Goal: Check status: Check status

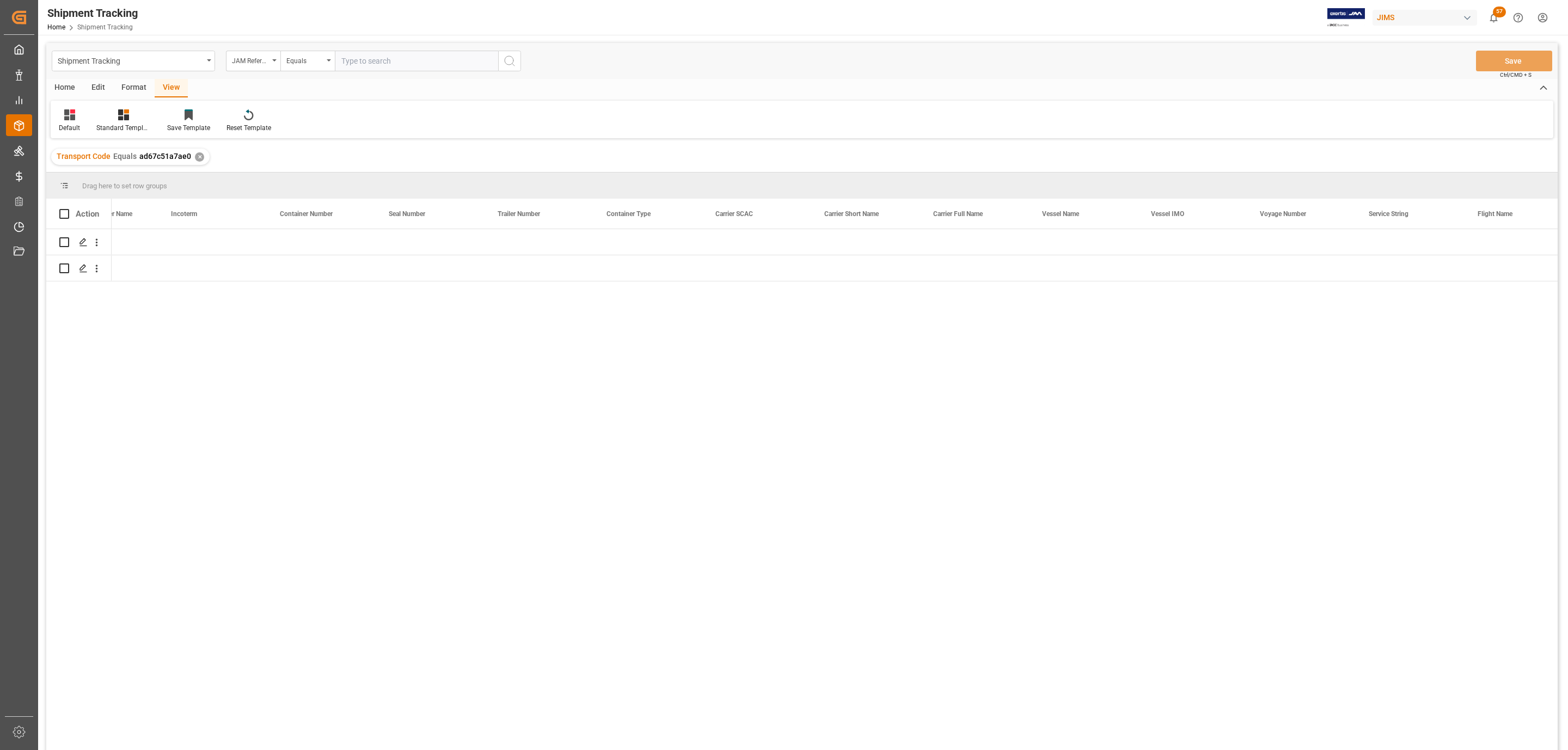
scroll to position [0, 2240]
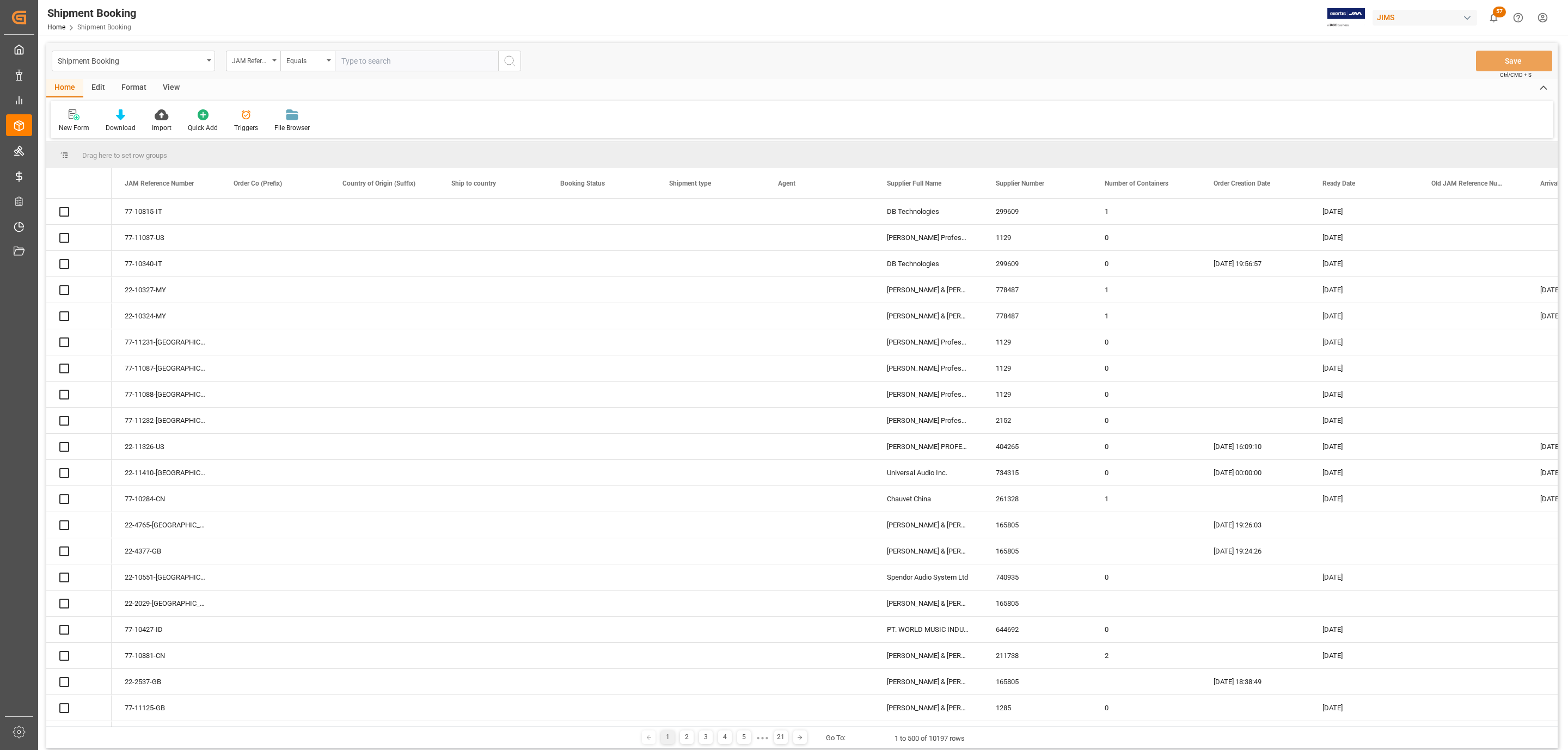
click at [511, 59] on icon "search button" at bounding box center [509, 61] width 13 height 13
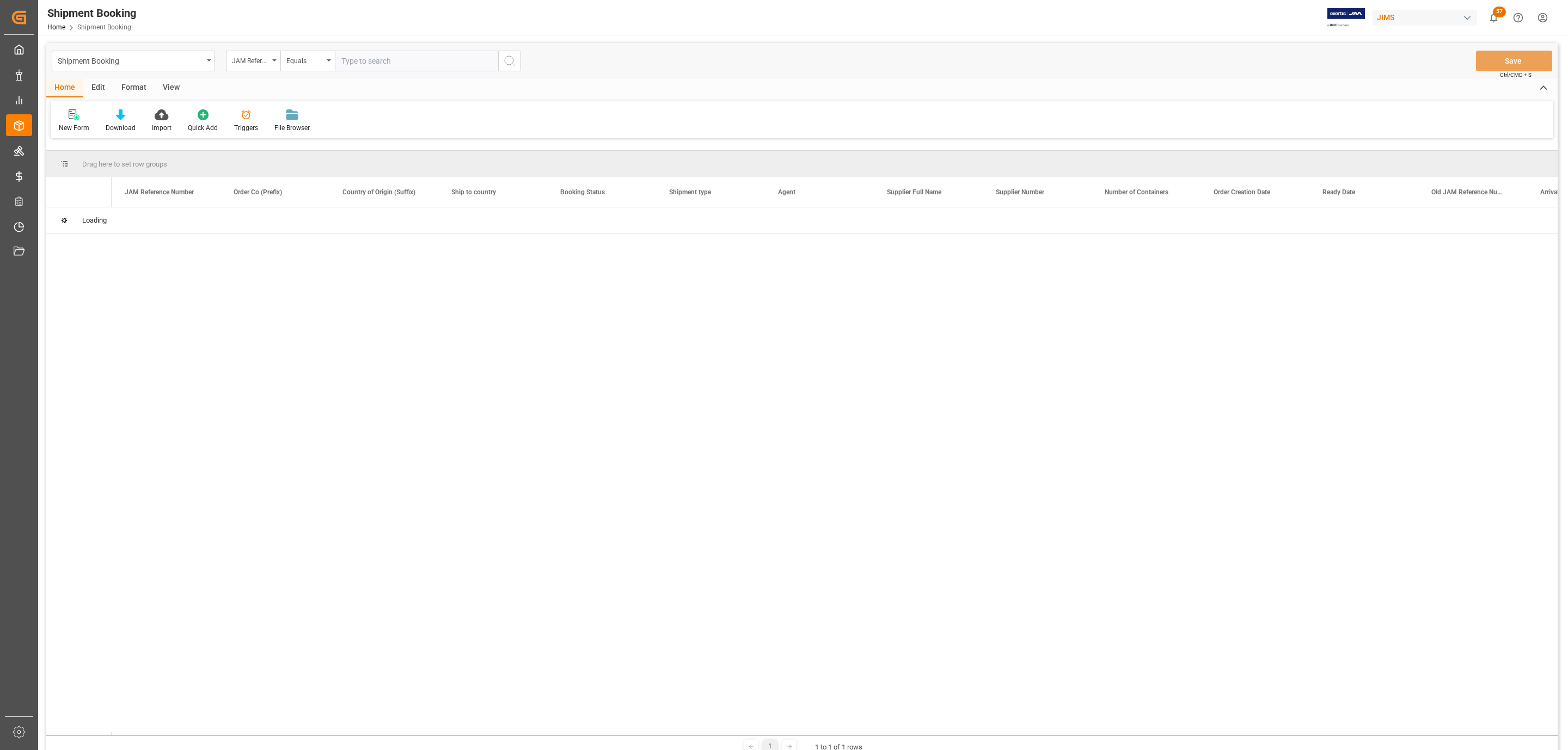
click at [441, 61] on input "text" at bounding box center [417, 61] width 163 height 21
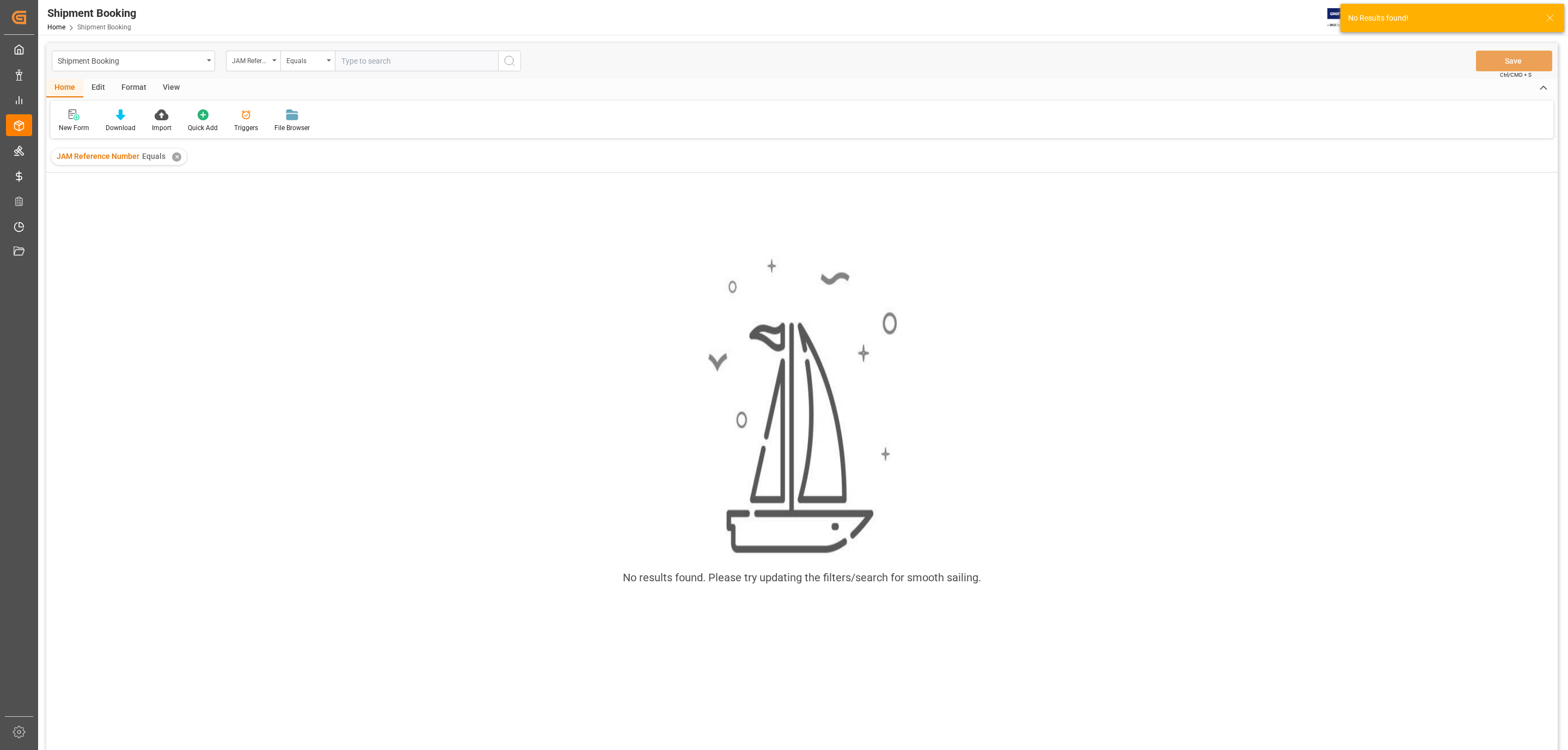
click at [177, 162] on div "JAM Reference Number Equals ✕" at bounding box center [118, 156] width 136 height 16
click at [177, 161] on div "✕" at bounding box center [176, 157] width 9 height 9
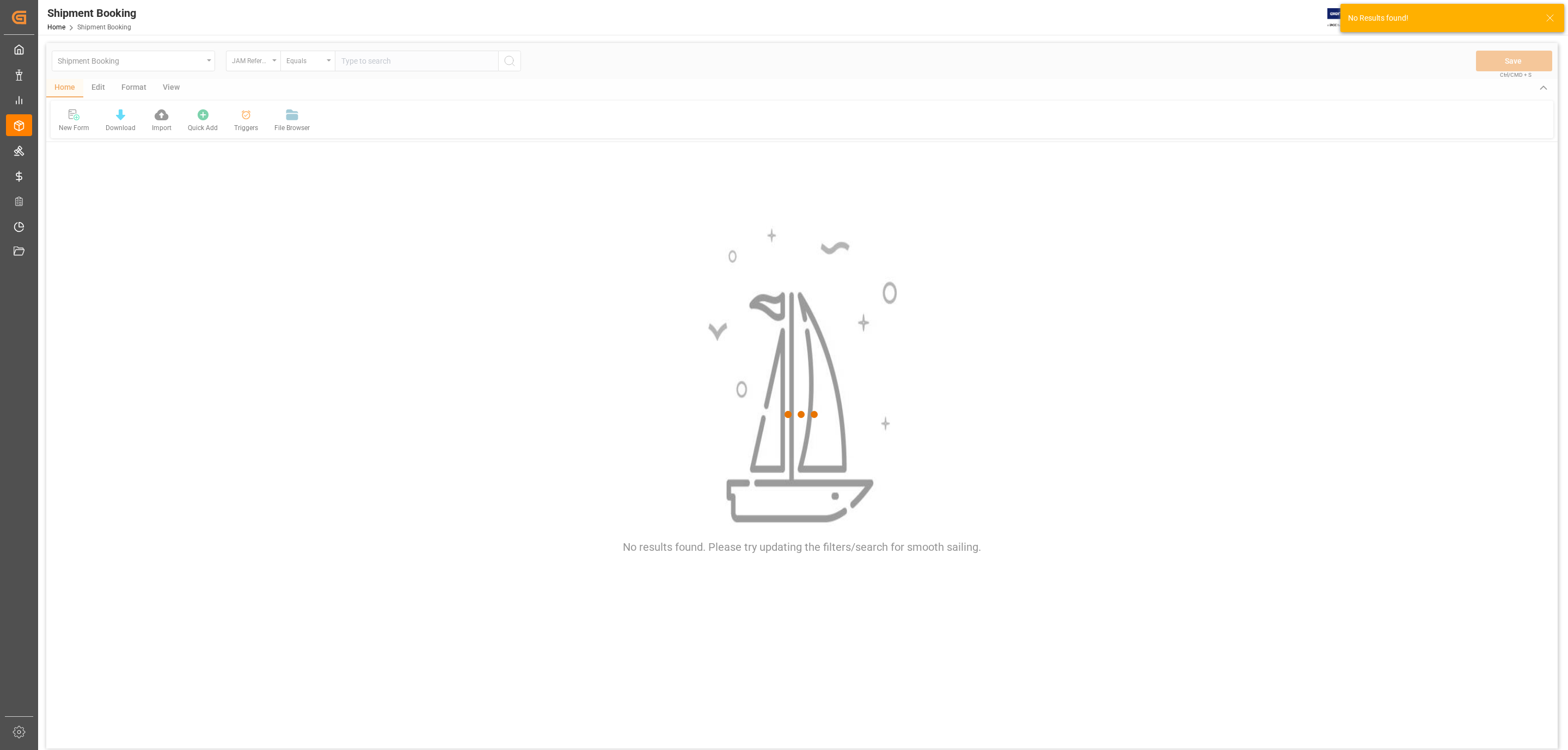
click at [350, 63] on div at bounding box center [801, 414] width 1511 height 743
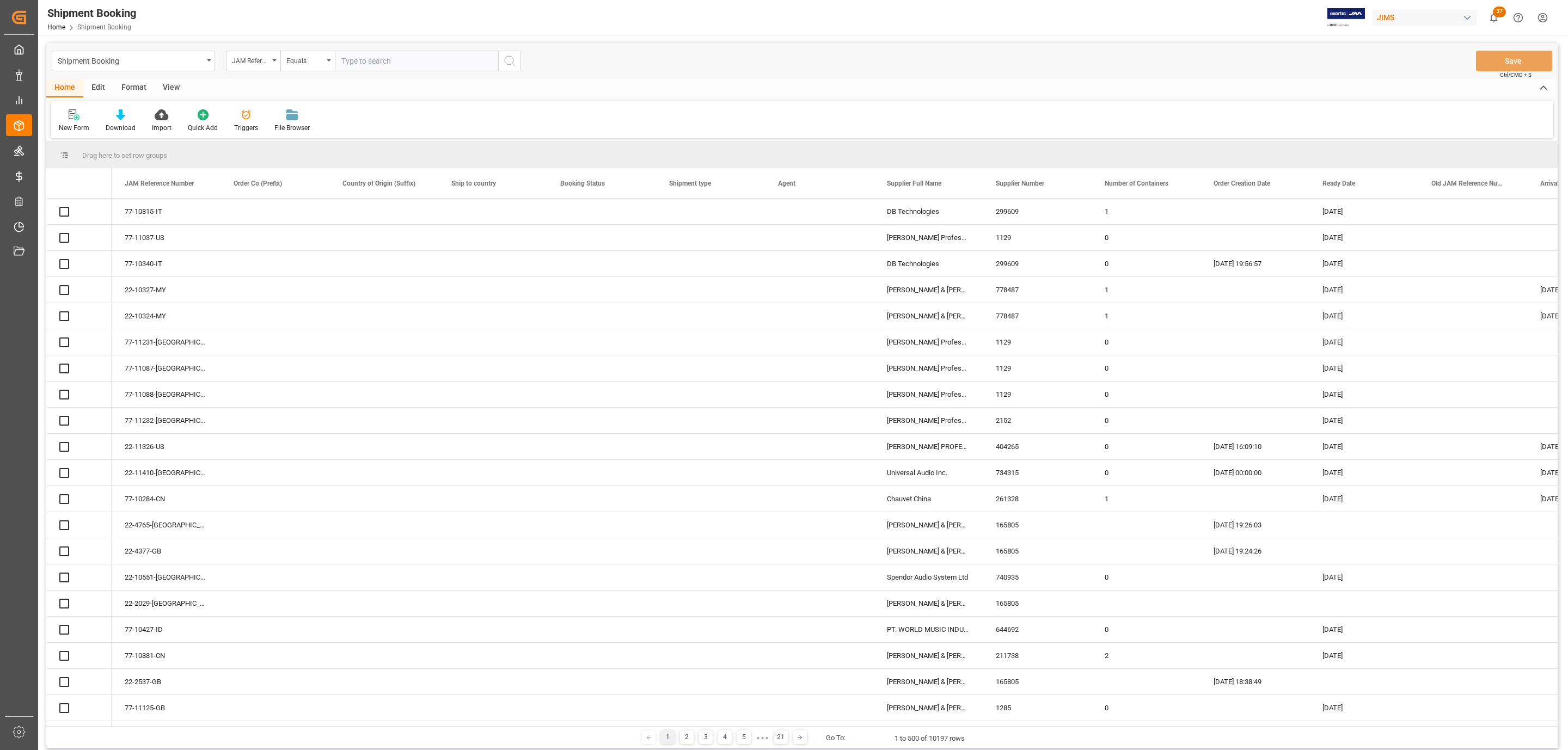
click at [345, 61] on input "text" at bounding box center [417, 61] width 163 height 21
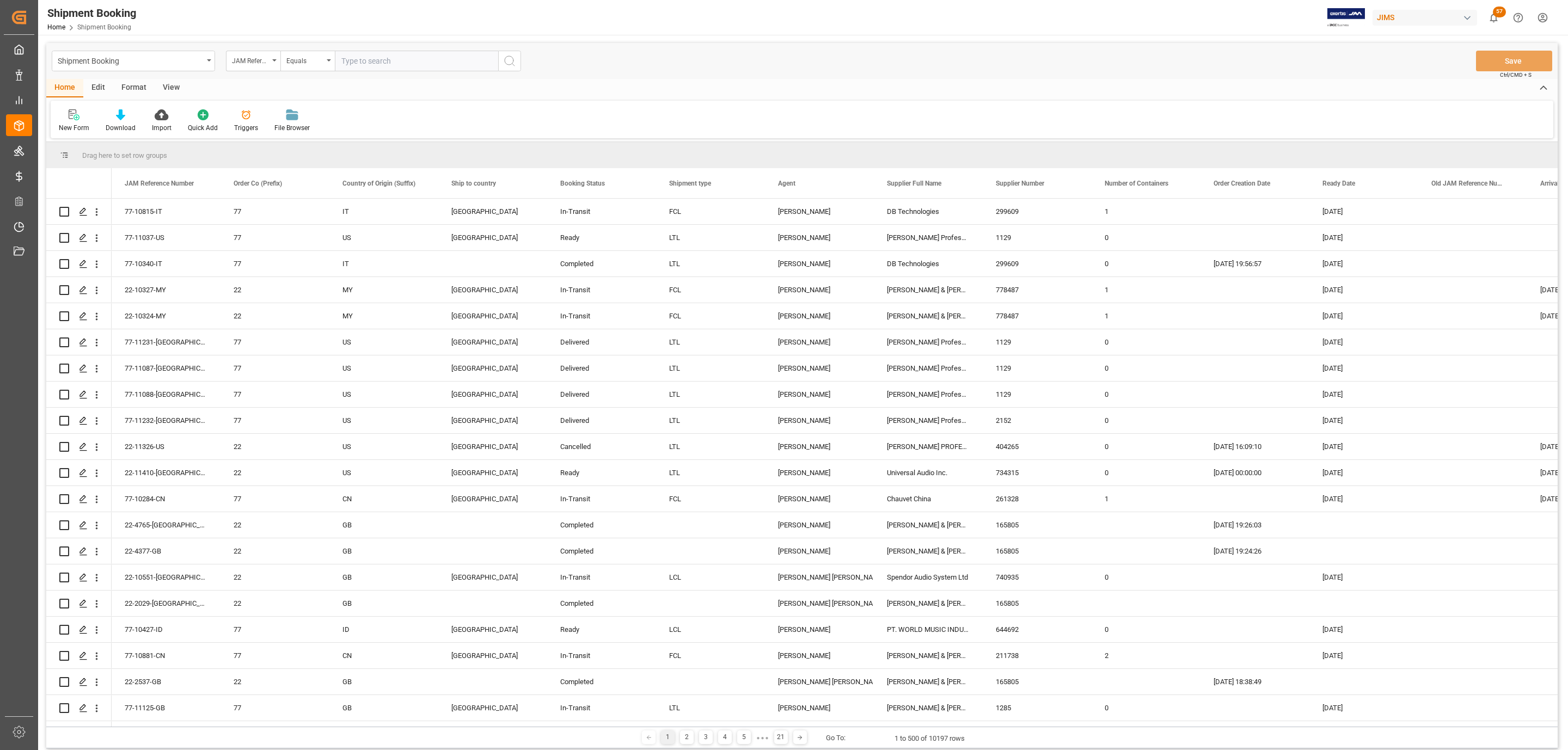
paste input "147501393556"
type input "147501393556"
click at [511, 63] on icon "search button" at bounding box center [509, 61] width 13 height 13
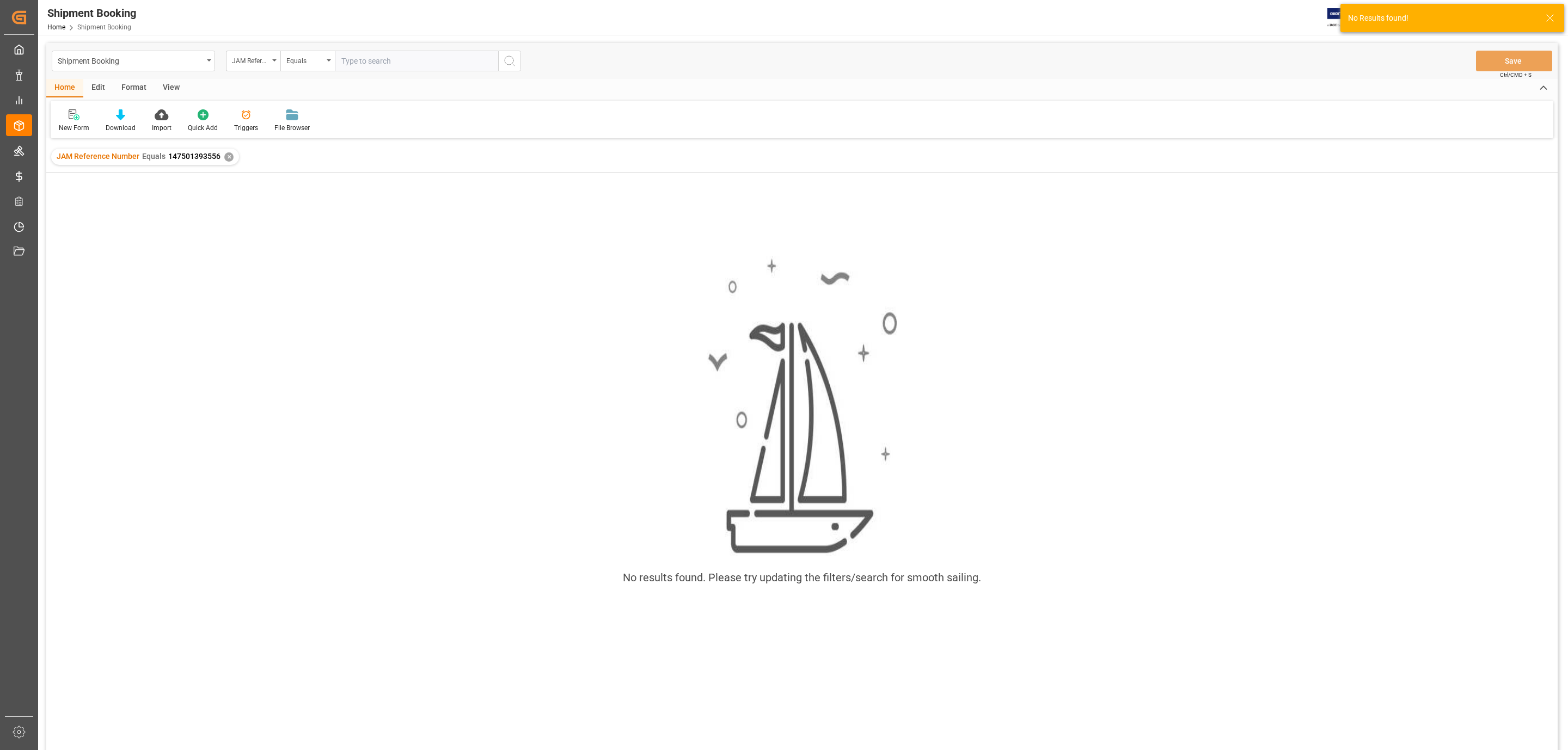
click at [227, 159] on div "✕" at bounding box center [228, 157] width 9 height 9
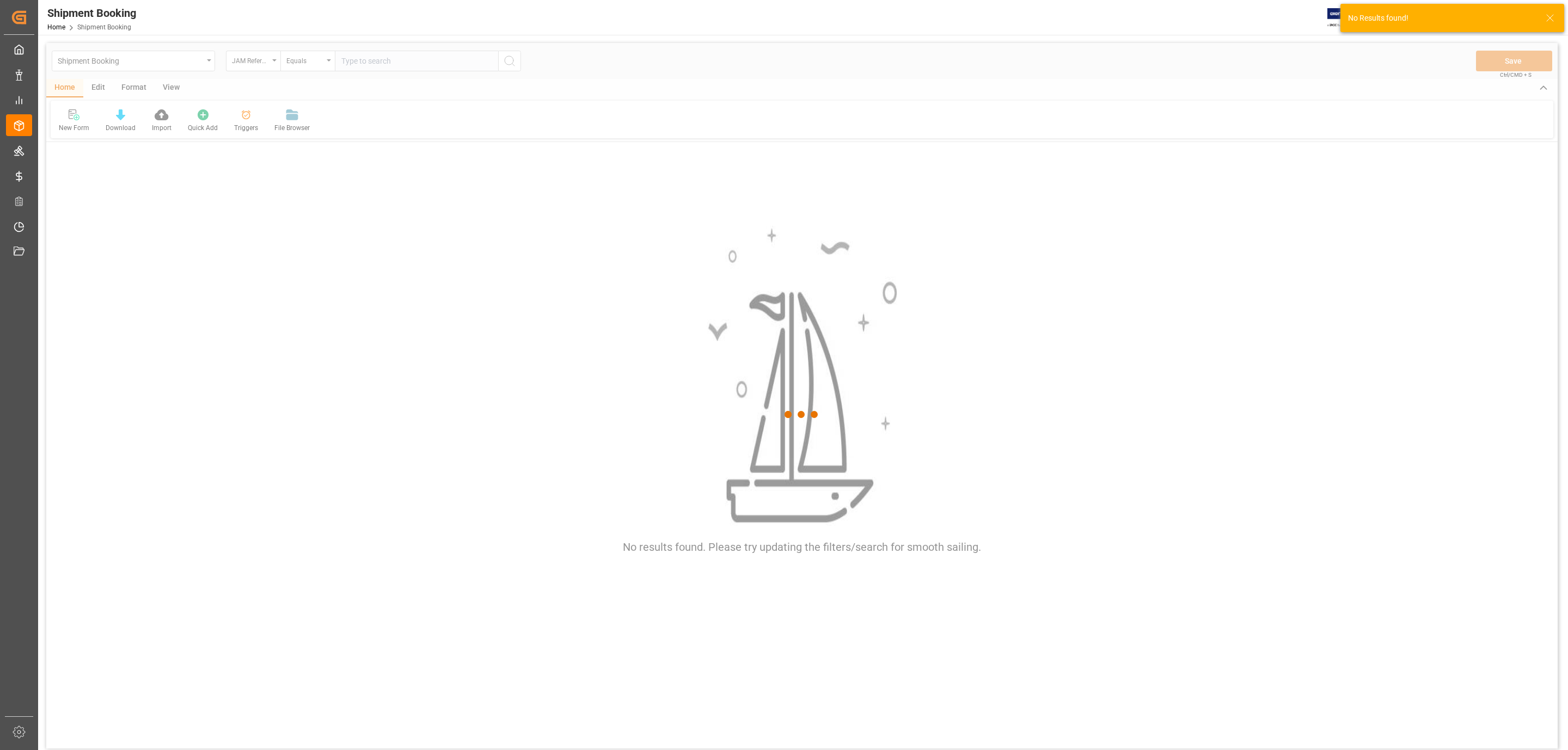
click at [347, 75] on div at bounding box center [801, 414] width 1511 height 743
click at [357, 58] on div at bounding box center [801, 414] width 1511 height 743
click at [357, 57] on div at bounding box center [801, 414] width 1511 height 743
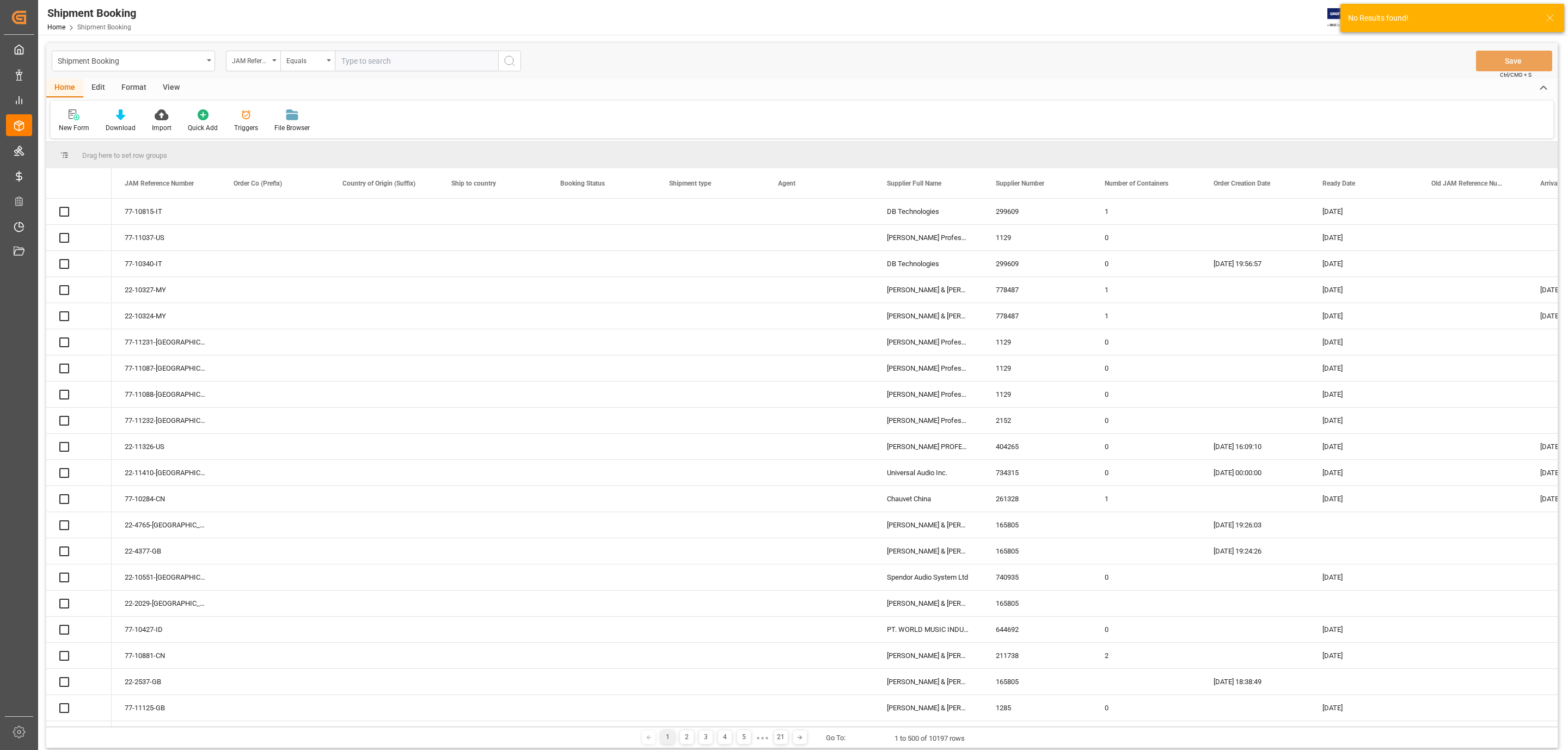
click at [366, 53] on input "text" at bounding box center [417, 61] width 163 height 21
click at [365, 59] on input "text" at bounding box center [417, 61] width 163 height 21
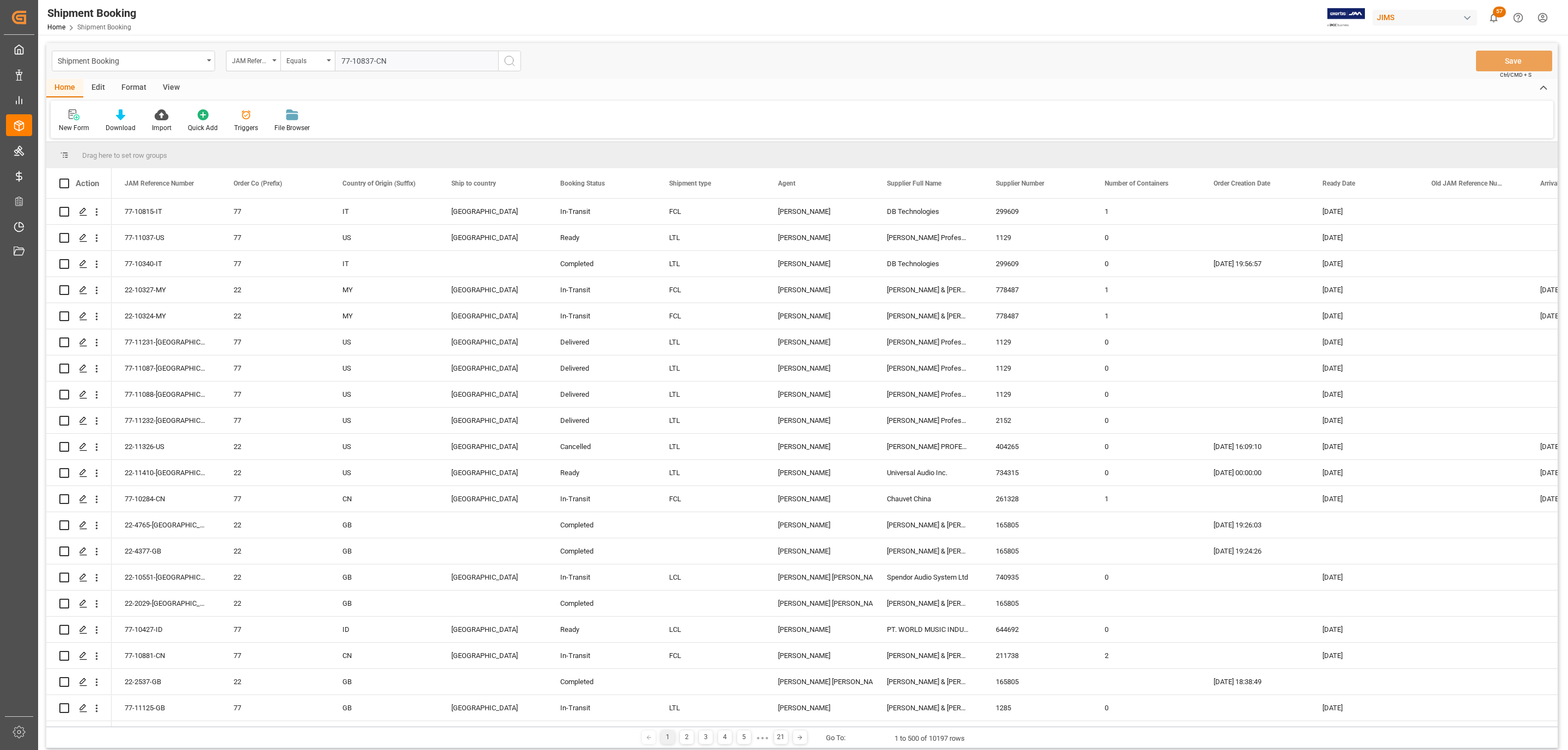
type input "77-10837-CN"
click at [518, 61] on button "search button" at bounding box center [509, 61] width 23 height 21
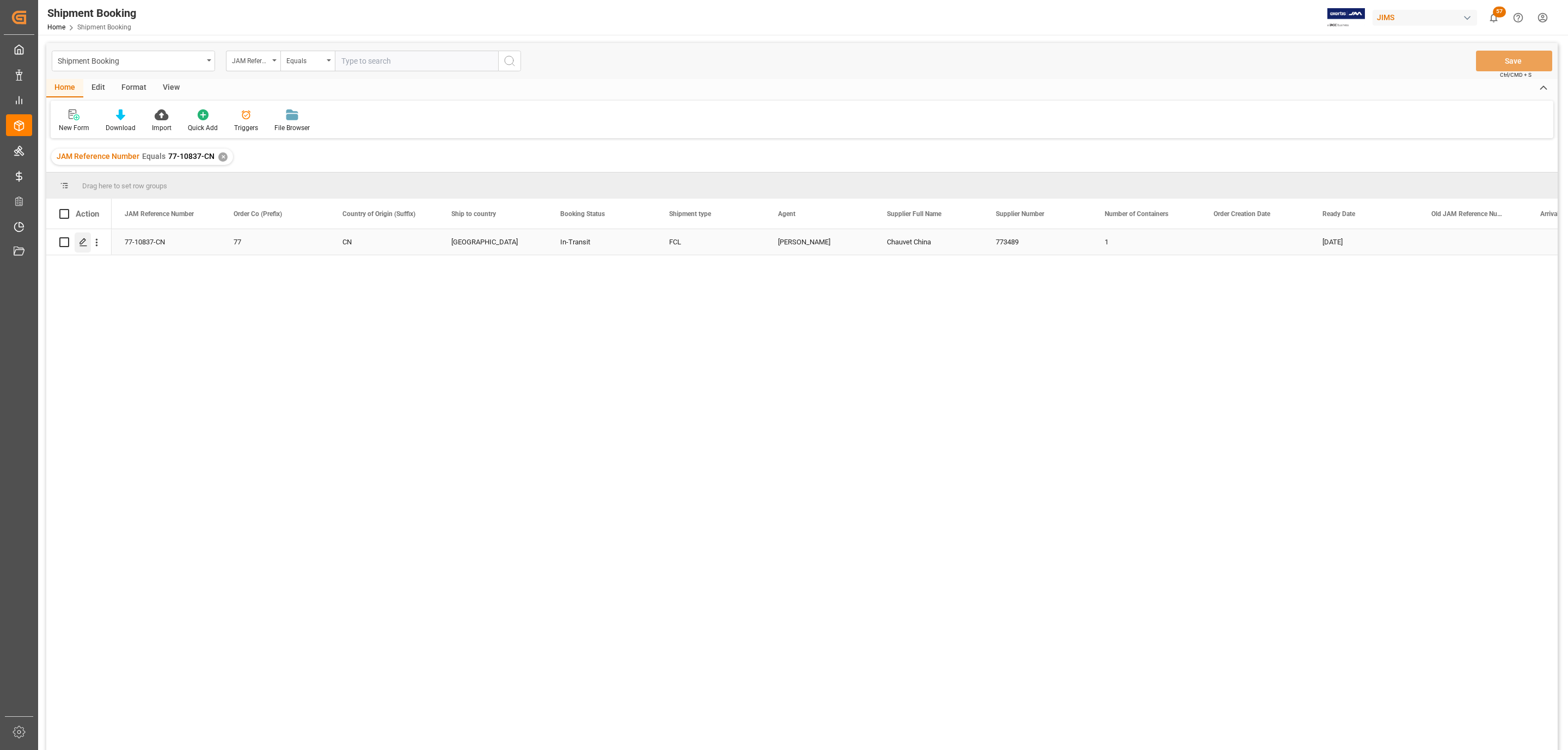
click at [84, 244] on icon "Press SPACE to select this row." at bounding box center [83, 242] width 9 height 9
